Goal: Task Accomplishment & Management: Manage account settings

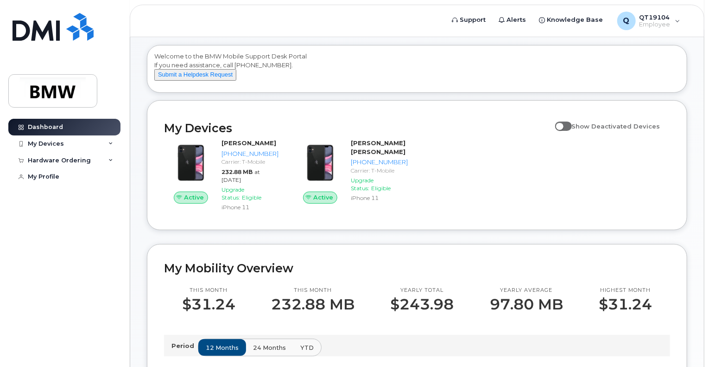
scroll to position [10, 0]
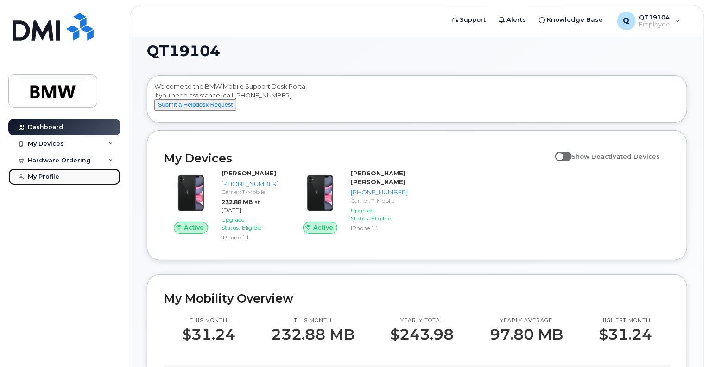
click at [53, 176] on div "My Profile" at bounding box center [44, 176] width 32 height 7
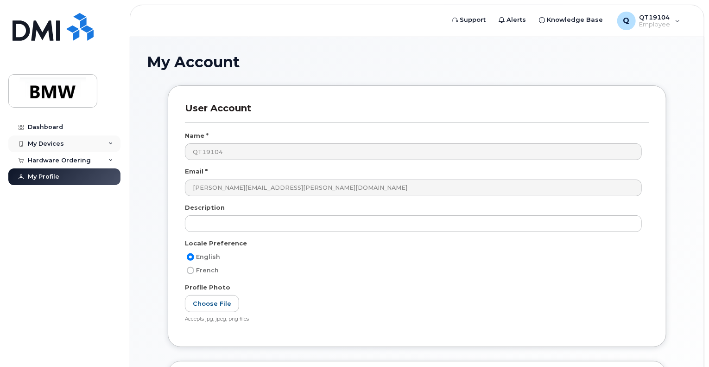
click at [112, 141] on icon at bounding box center [110, 143] width 5 height 5
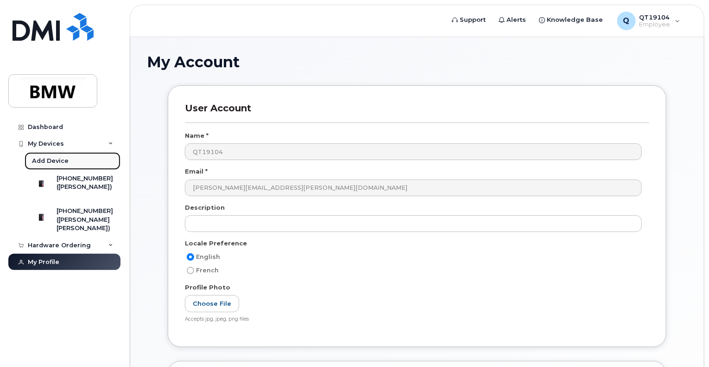
click at [58, 161] on div "Add Device" at bounding box center [50, 161] width 37 height 8
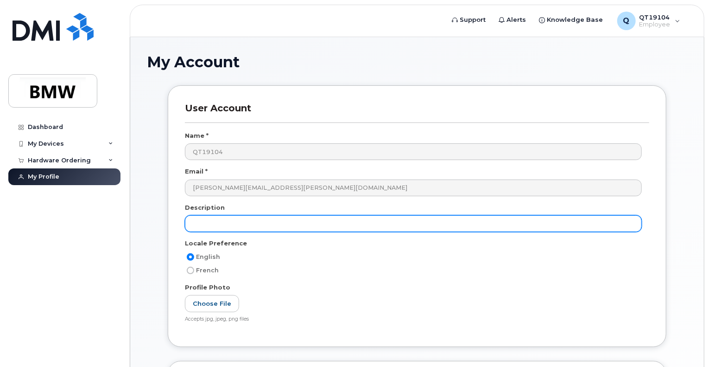
click at [212, 229] on input "text" at bounding box center [413, 223] width 457 height 17
click at [216, 225] on input "iPhone16" at bounding box center [413, 223] width 457 height 17
click at [226, 221] on input "iPhone 16" at bounding box center [413, 223] width 457 height 17
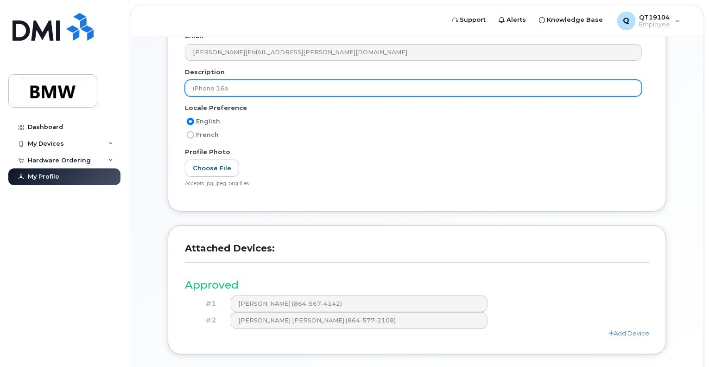
scroll to position [139, 0]
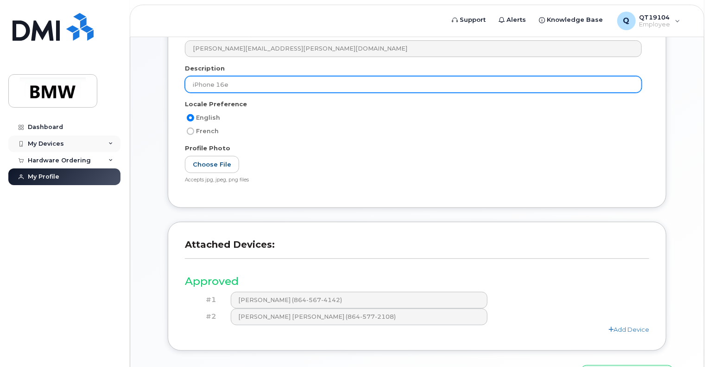
type input "iPhone 16e"
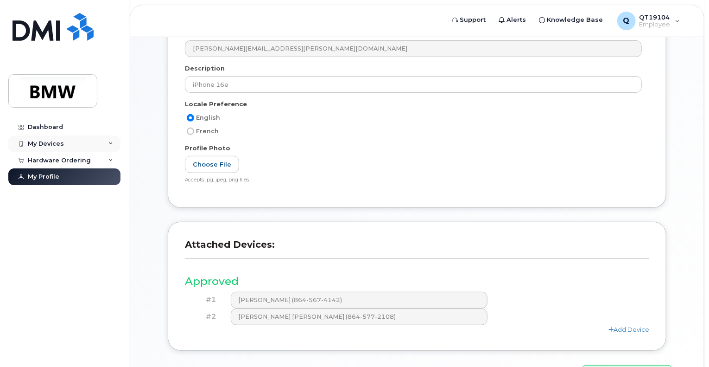
click at [110, 143] on icon at bounding box center [110, 143] width 5 height 5
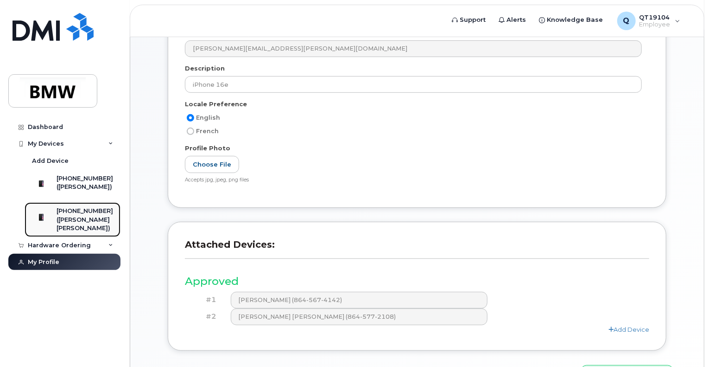
click at [86, 230] on div "([PERSON_NAME] [PERSON_NAME])" at bounding box center [85, 224] width 57 height 17
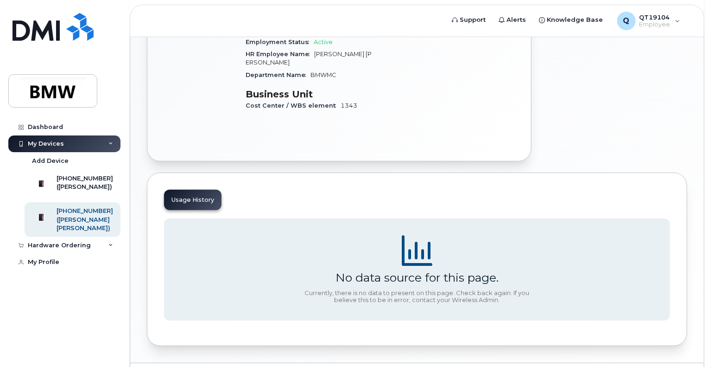
scroll to position [238, 0]
